Goal: Information Seeking & Learning: Learn about a topic

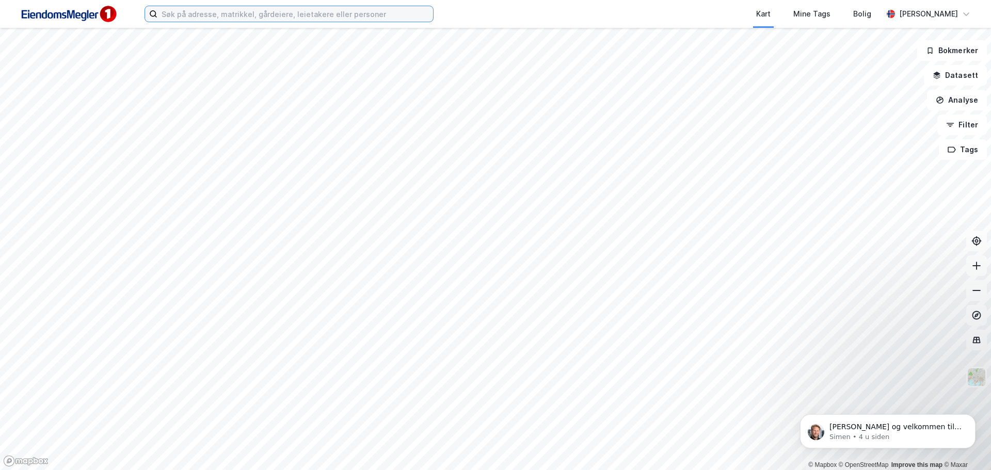
click at [396, 9] on input at bounding box center [295, 13] width 276 height 15
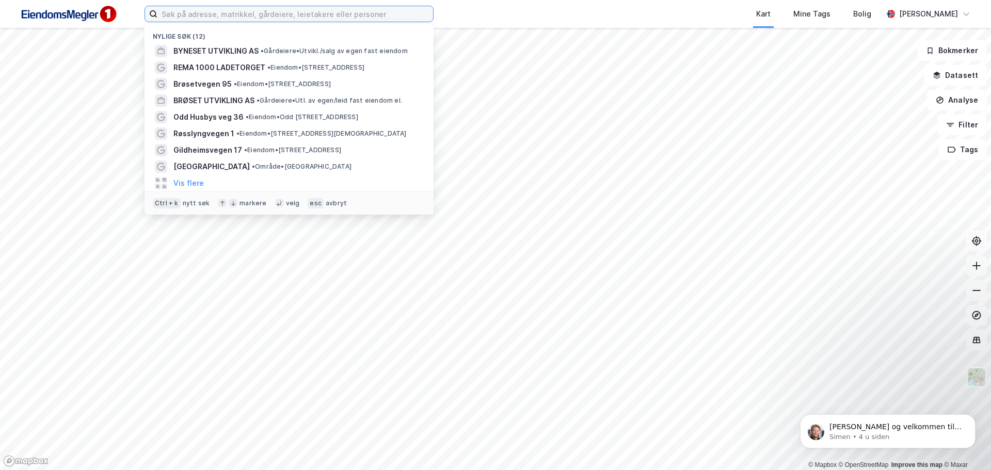
type input "l"
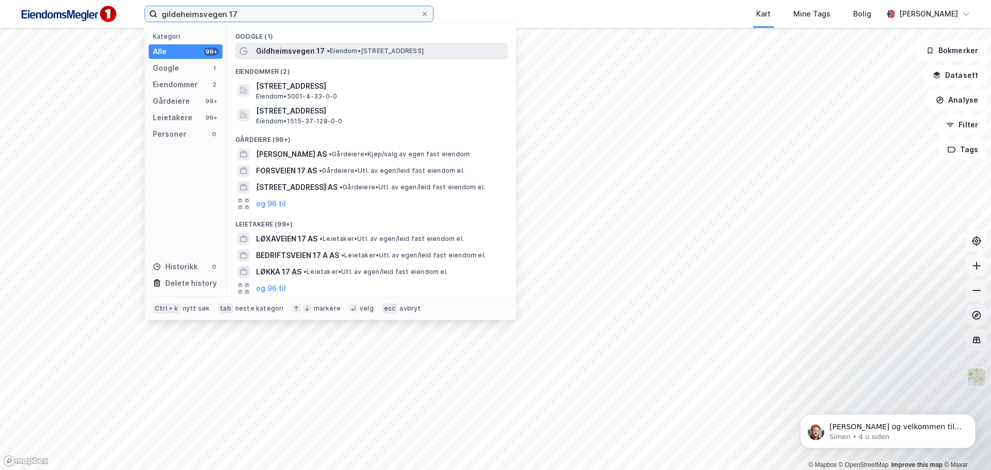
type input "gildeheimsvegen 17"
click at [327, 53] on span "•" at bounding box center [328, 51] width 3 height 8
